Goal: Task Accomplishment & Management: Manage account settings

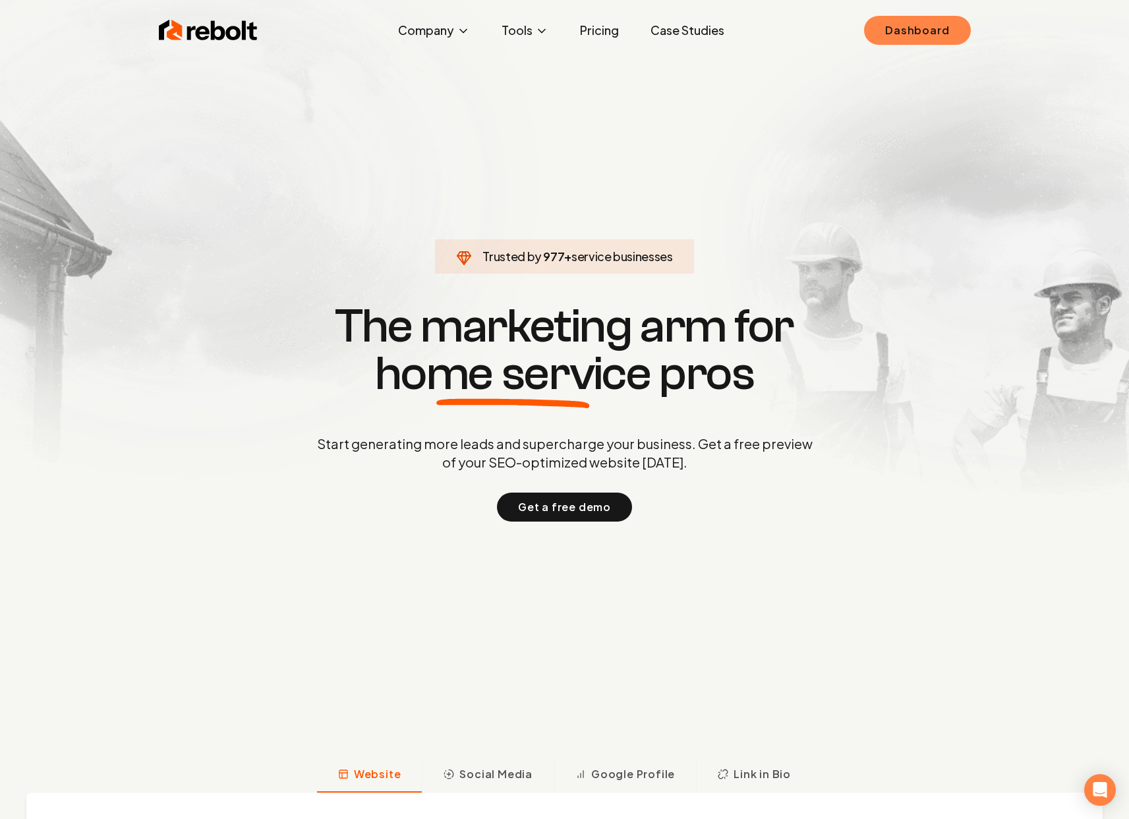
click at [919, 27] on link "Dashboard" at bounding box center [917, 30] width 106 height 29
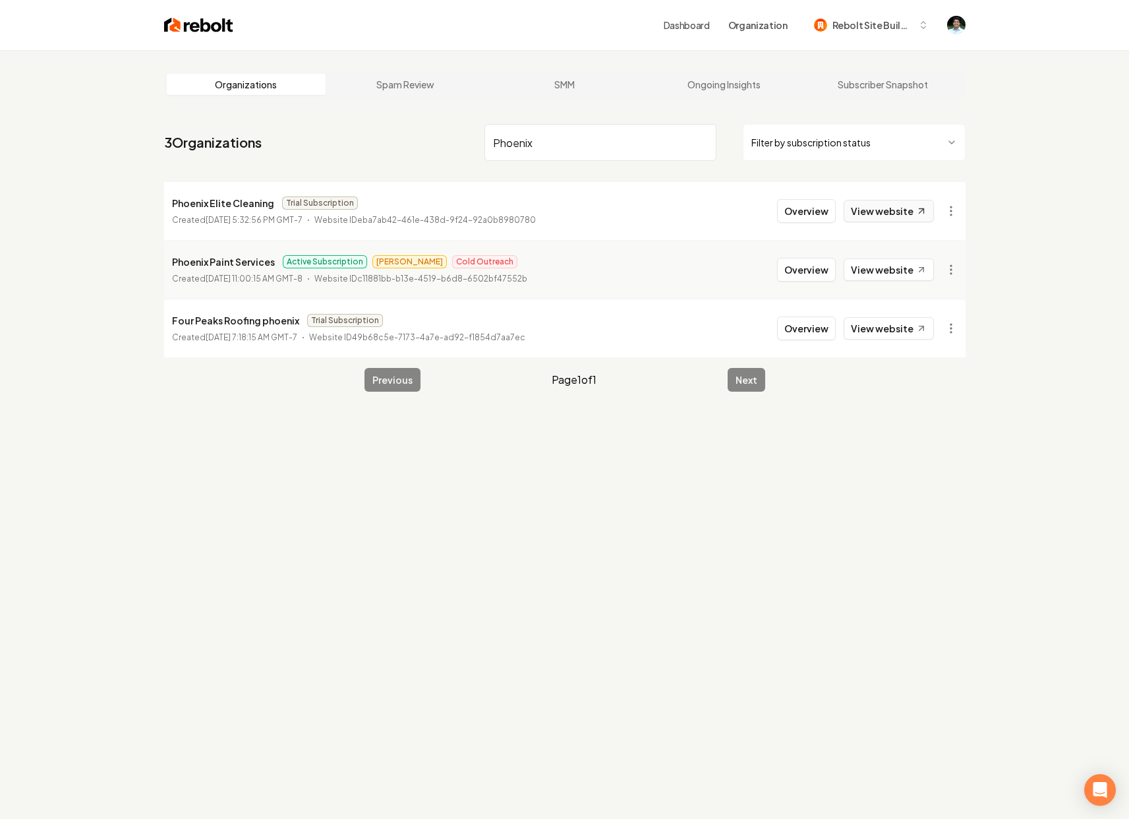
type input "Phoenix"
click at [918, 208] on icon at bounding box center [920, 211] width 11 height 11
click at [819, 218] on button "Overview" at bounding box center [806, 211] width 59 height 24
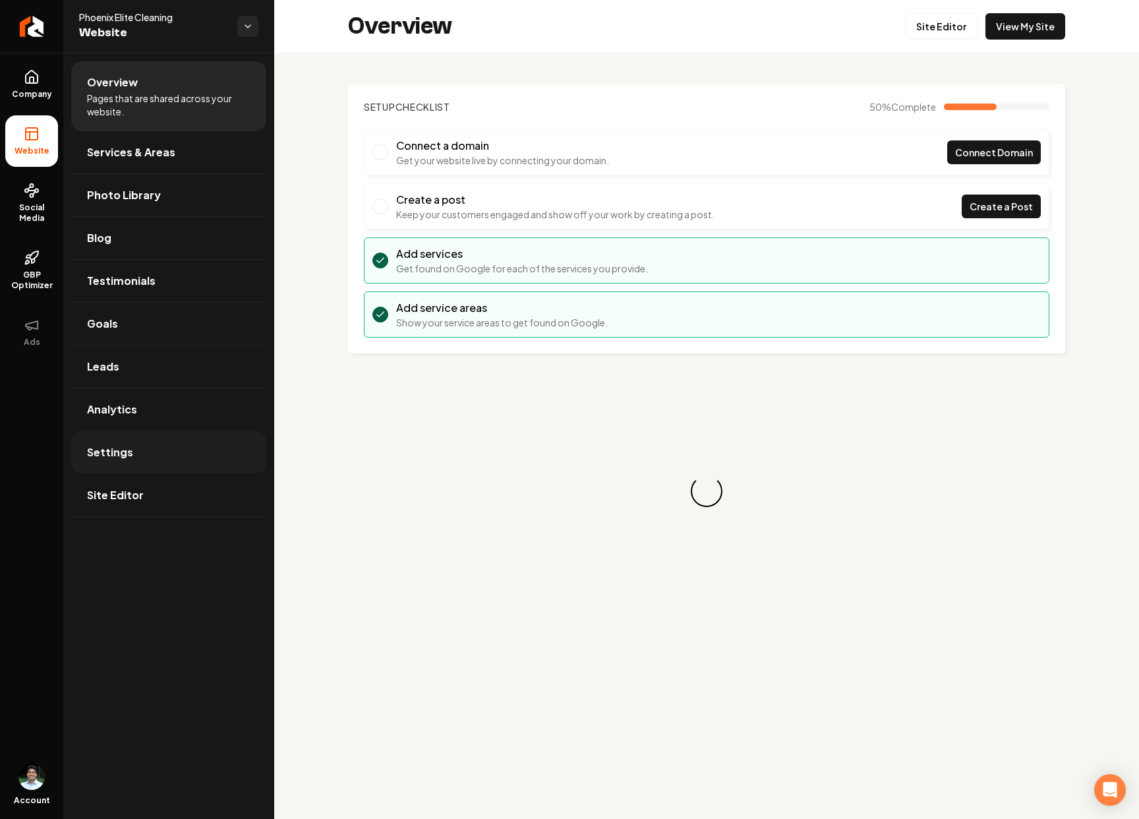
click at [126, 442] on link "Settings" at bounding box center [168, 452] width 195 height 42
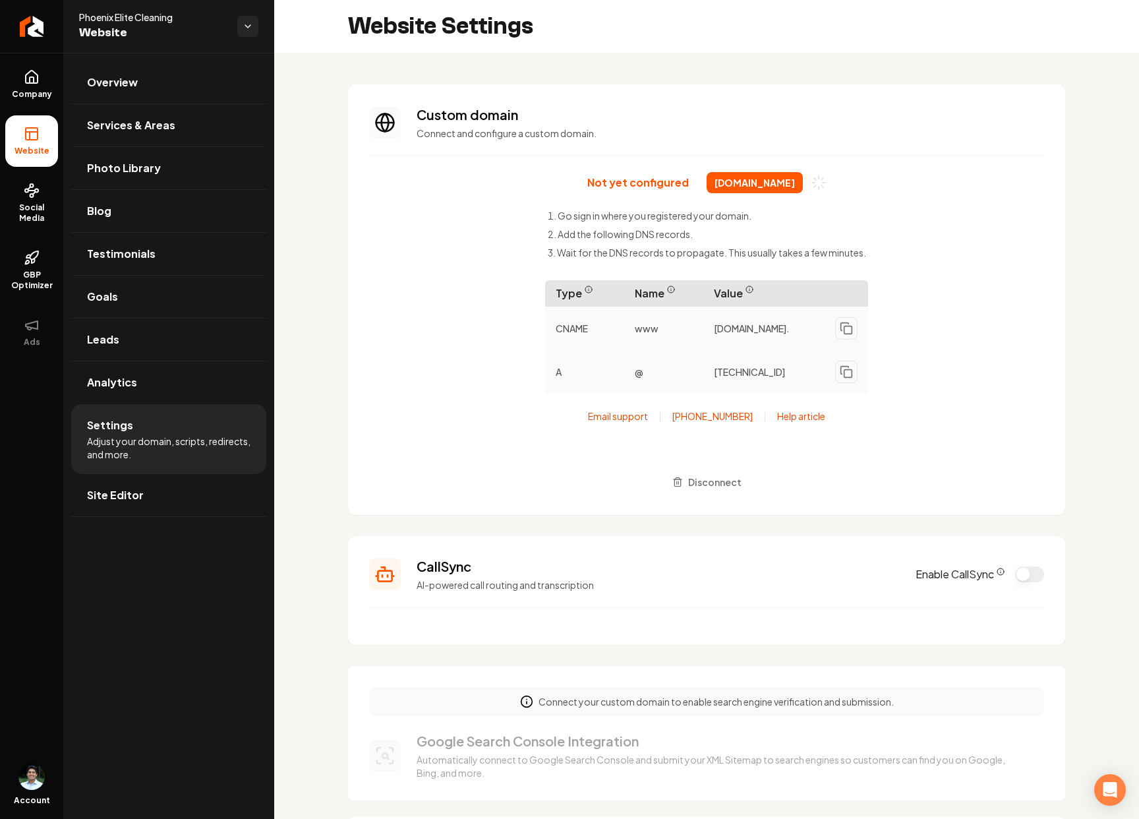
click at [768, 184] on span "[DOMAIN_NAME]" at bounding box center [754, 182] width 96 height 21
click at [872, 193] on div "Not yet configured [DOMAIN_NAME] Go sign in where you registered your domain. A…" at bounding box center [706, 333] width 675 height 322
click at [721, 175] on span "[DOMAIN_NAME]" at bounding box center [754, 182] width 96 height 21
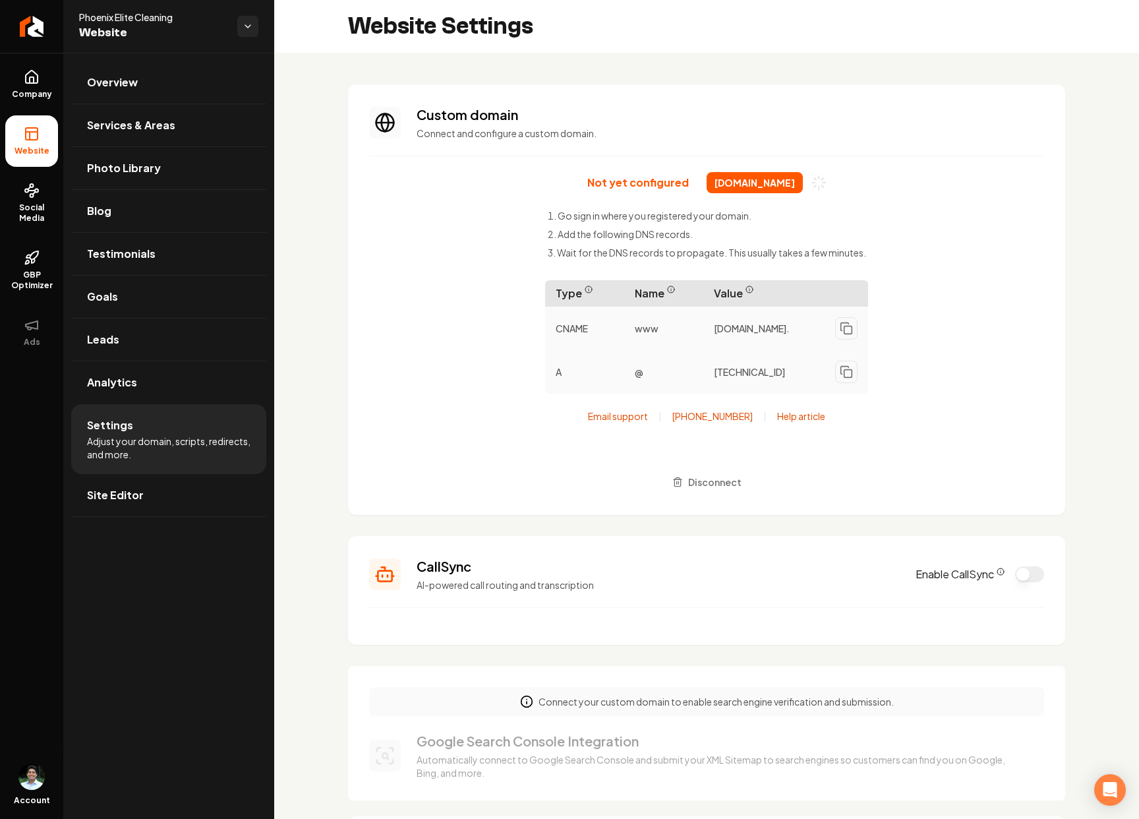
click at [724, 183] on span "[DOMAIN_NAME]" at bounding box center [754, 182] width 96 height 21
copy div "[DOMAIN_NAME]"
